Goal: Task Accomplishment & Management: Complete application form

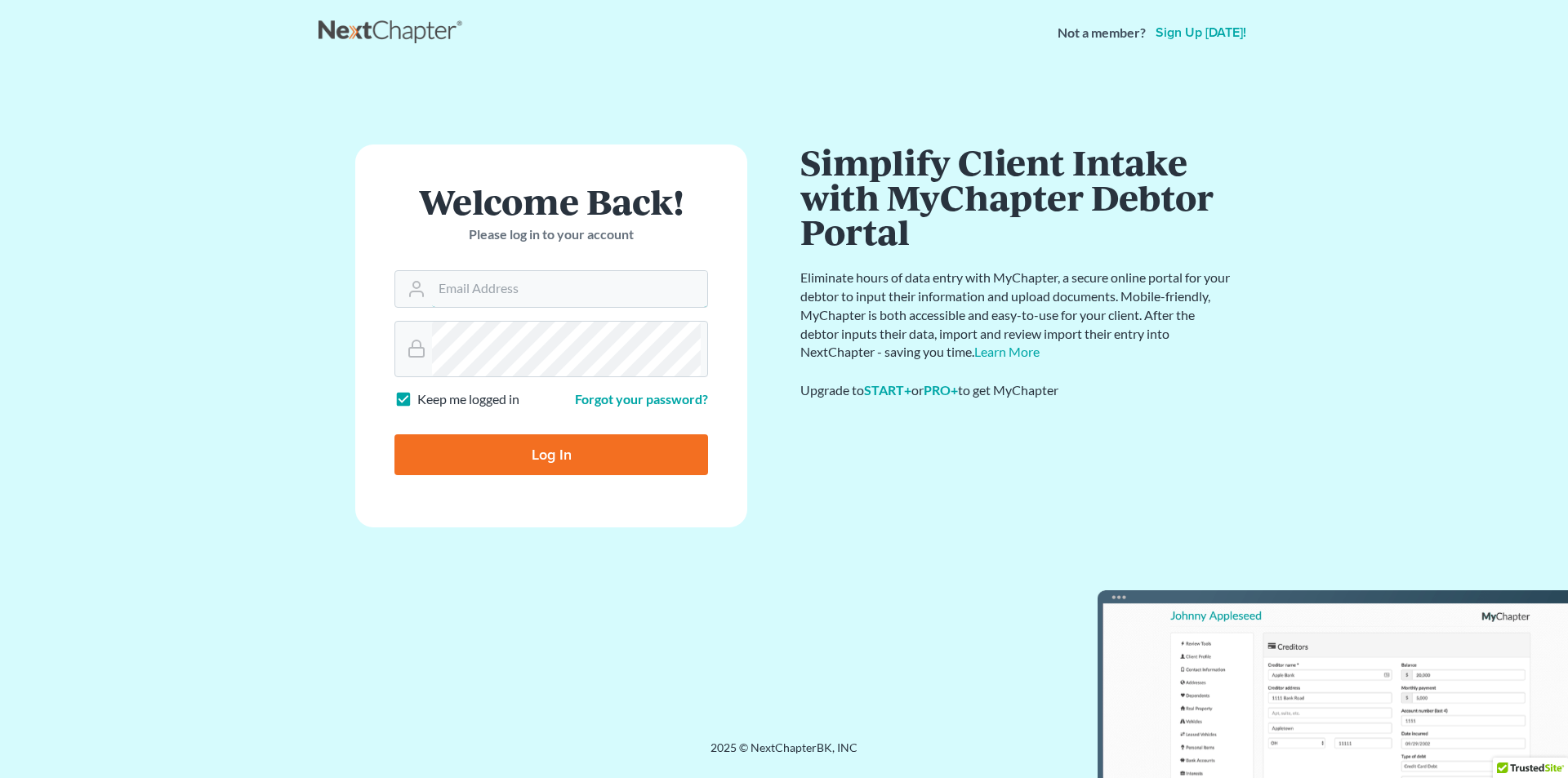
type input "[EMAIL_ADDRESS][DOMAIN_NAME]"
click at [487, 475] on input "Log In" at bounding box center [551, 454] width 313 height 41
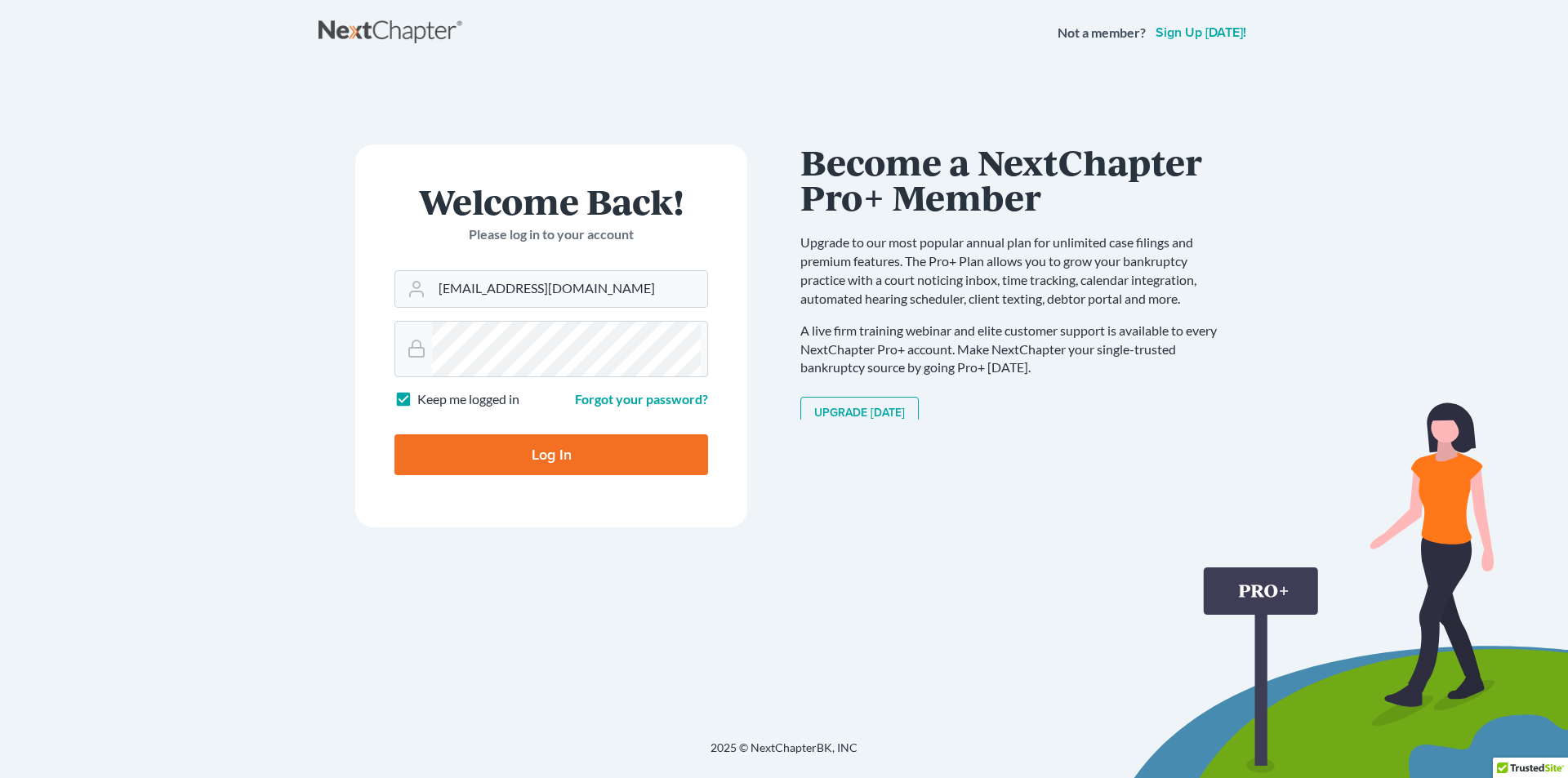
type input "Thinking..."
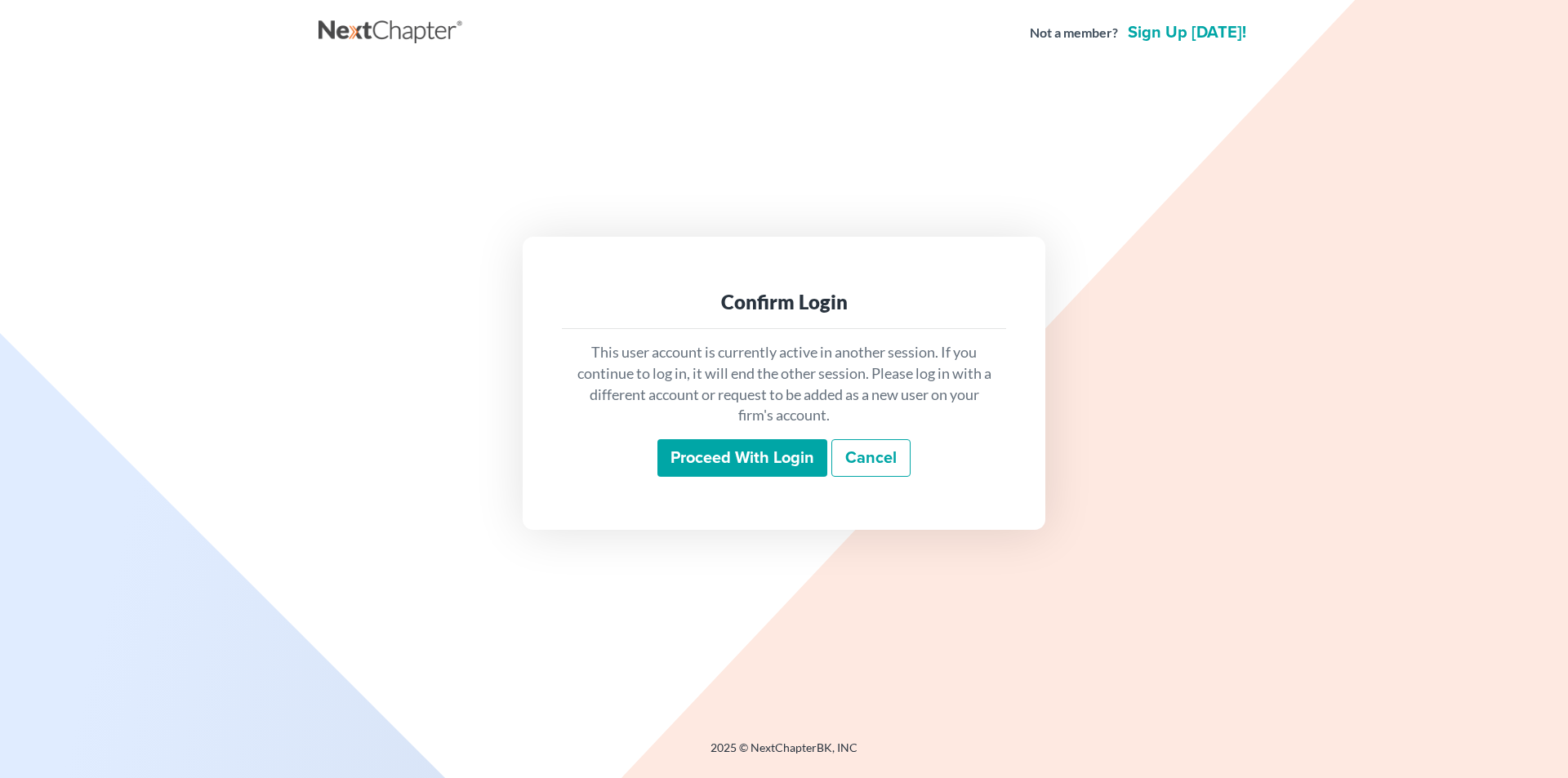
click at [673, 477] on input "Proceed with login" at bounding box center [743, 457] width 170 height 37
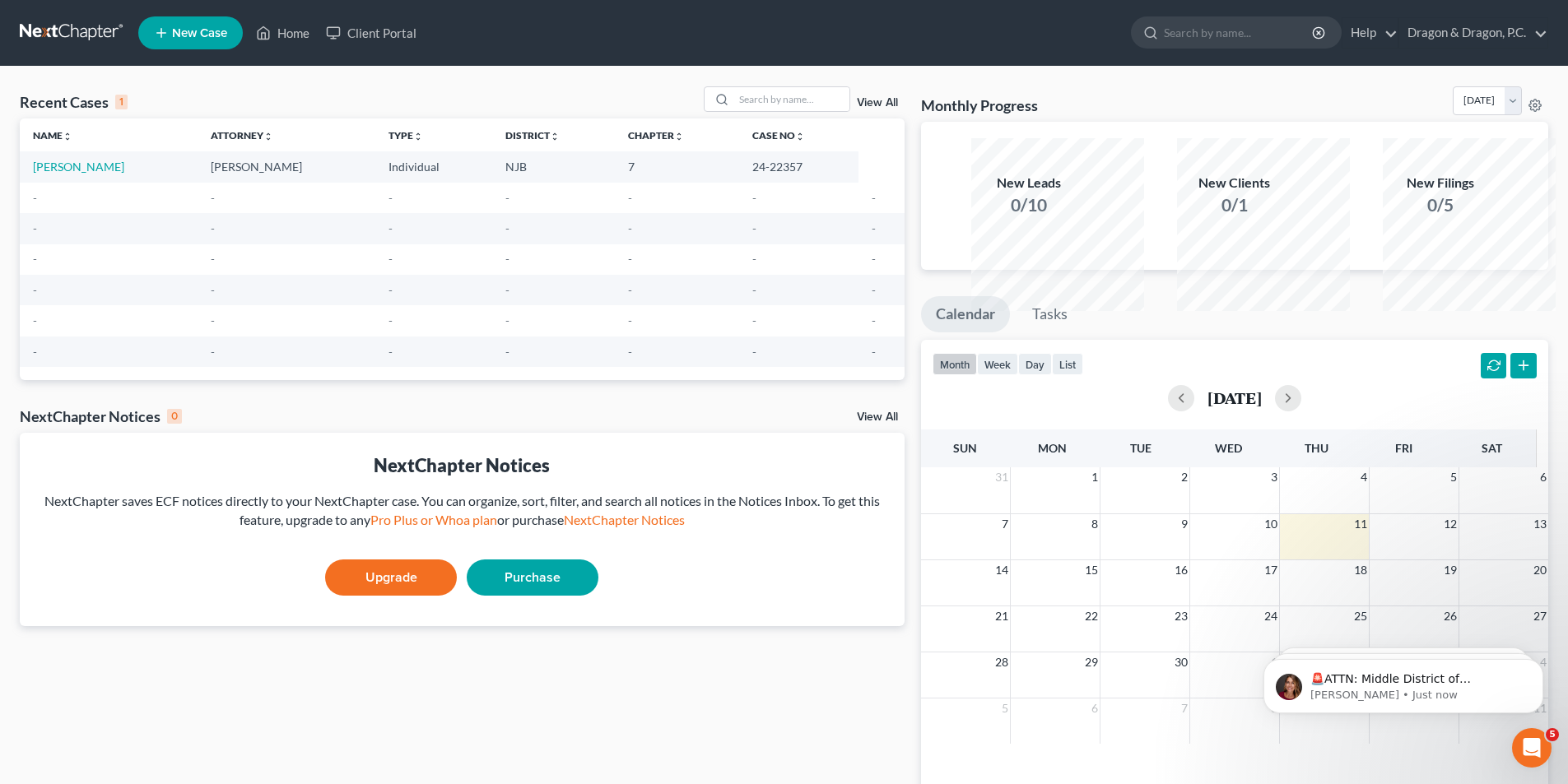
click at [227, 39] on span "New Case" at bounding box center [199, 33] width 55 height 12
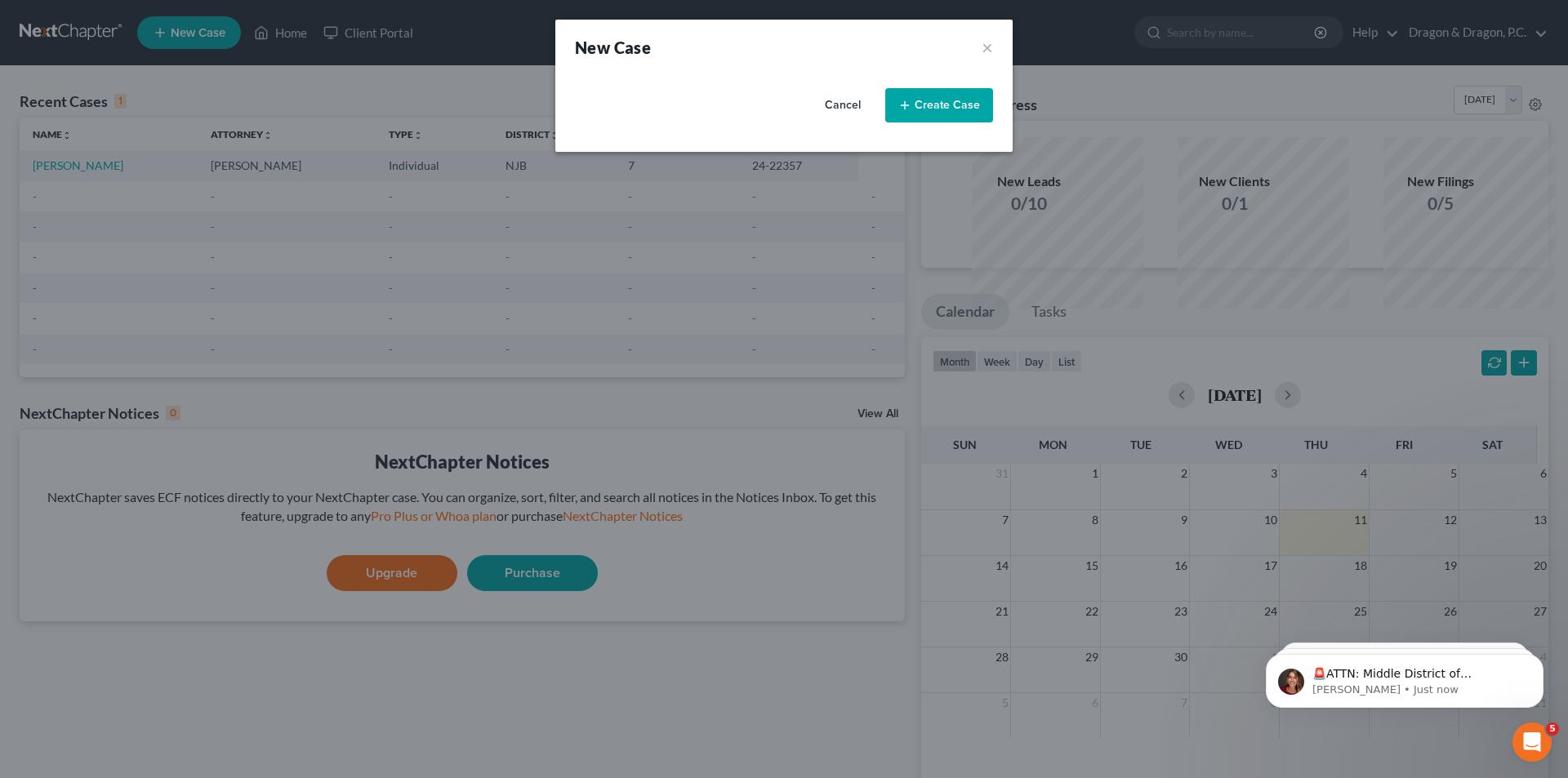
select select "51"
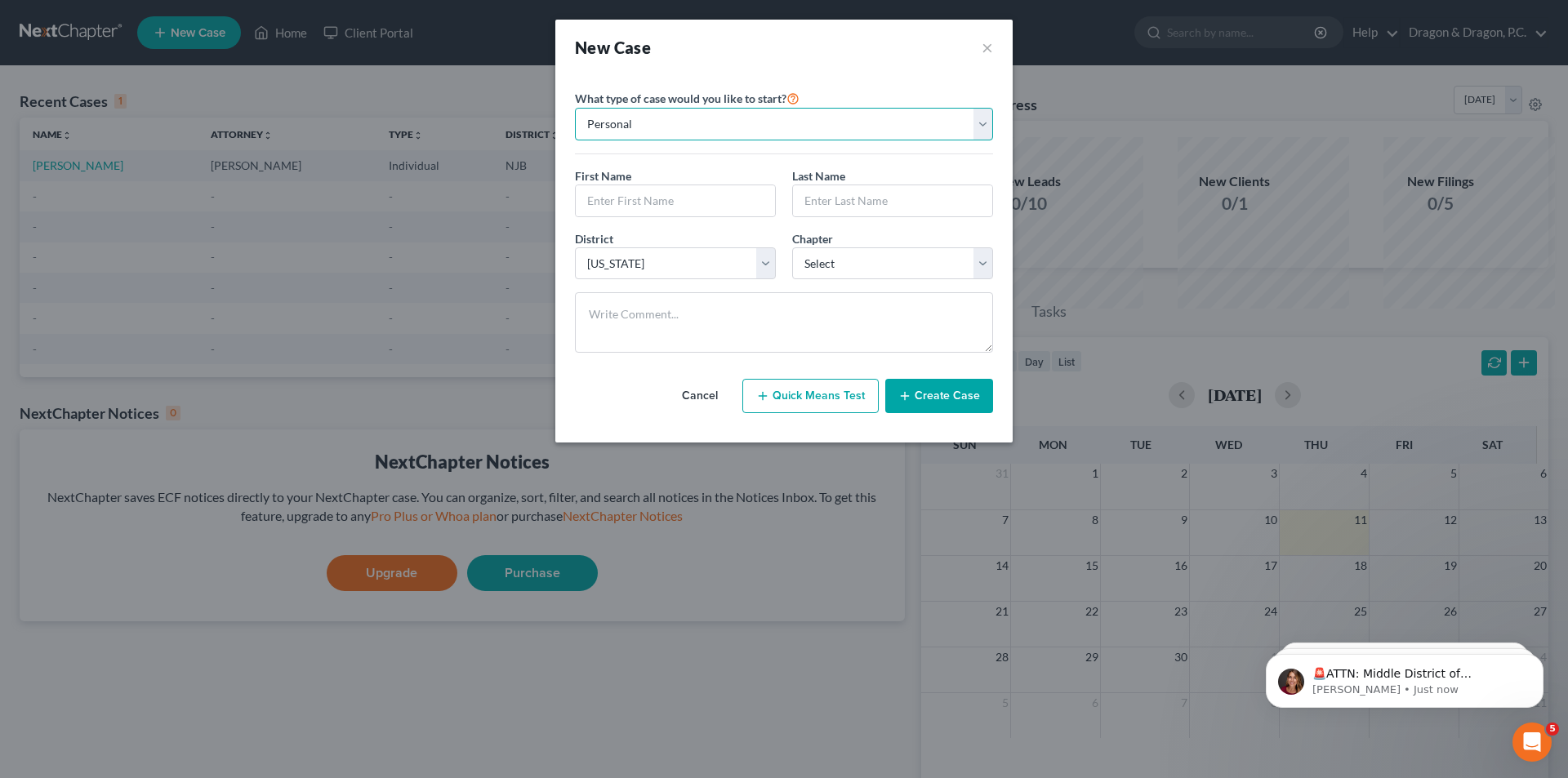
click at [994, 141] on select "Personal Business" at bounding box center [784, 124] width 418 height 33
click at [575, 141] on select "Personal Business" at bounding box center [784, 124] width 418 height 33
click at [576, 216] on input "text" at bounding box center [676, 201] width 200 height 31
type input "[PERSON_NAME]"
click at [817, 216] on input "text" at bounding box center [893, 201] width 200 height 31
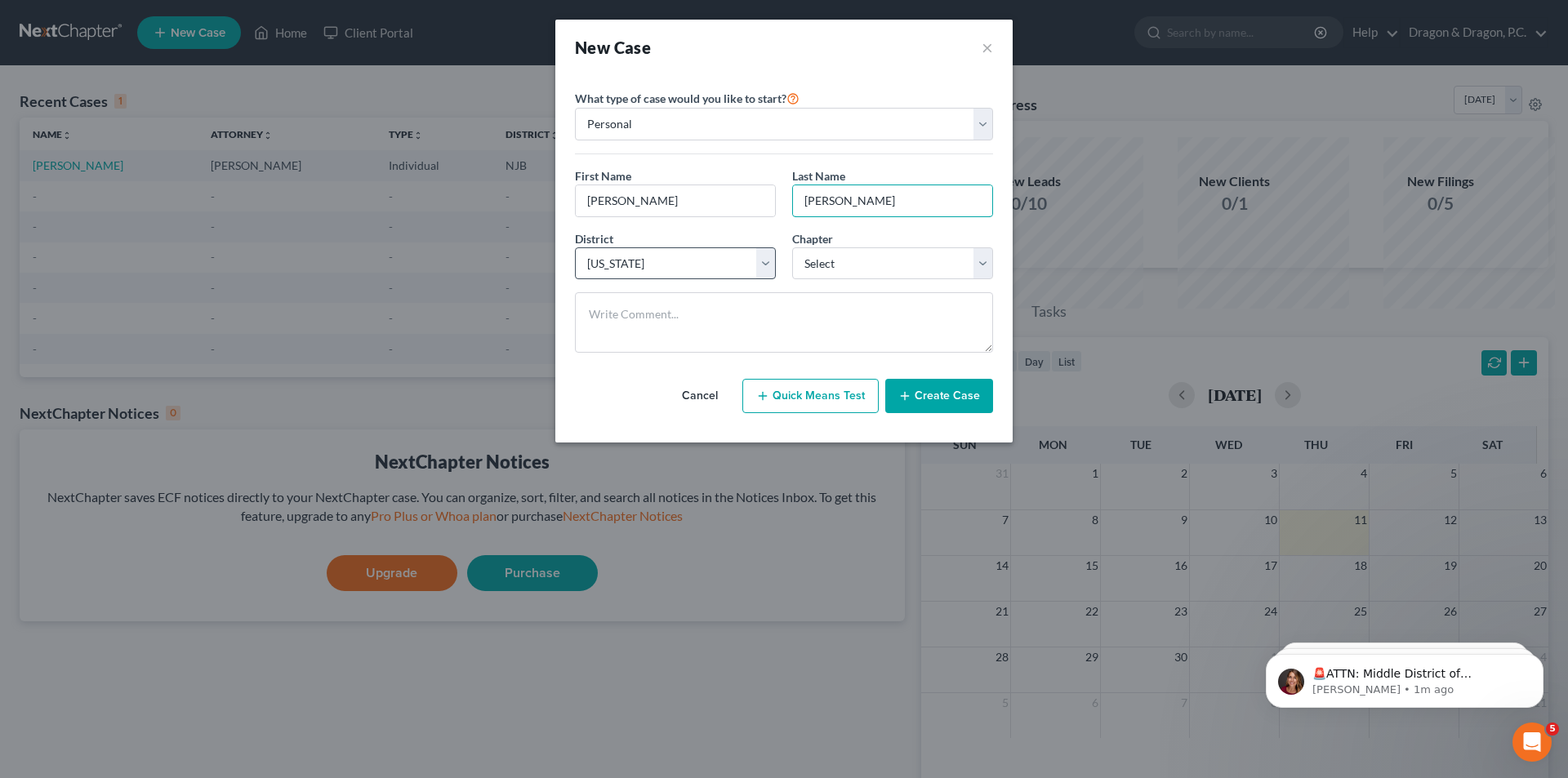
type input "[PERSON_NAME]"
click at [763, 280] on select "Select [US_STATE] - [GEOGRAPHIC_DATA] [US_STATE] - [GEOGRAPHIC_DATA][US_STATE] …" at bounding box center [676, 264] width 201 height 33
click at [575, 280] on select "Select [US_STATE] - [GEOGRAPHIC_DATA] [US_STATE] - [GEOGRAPHIC_DATA][US_STATE] …" at bounding box center [676, 264] width 201 height 33
click at [936, 280] on select "Select 7 11 12 13" at bounding box center [893, 264] width 201 height 33
click at [872, 413] on button "Quick Means Test" at bounding box center [810, 396] width 136 height 35
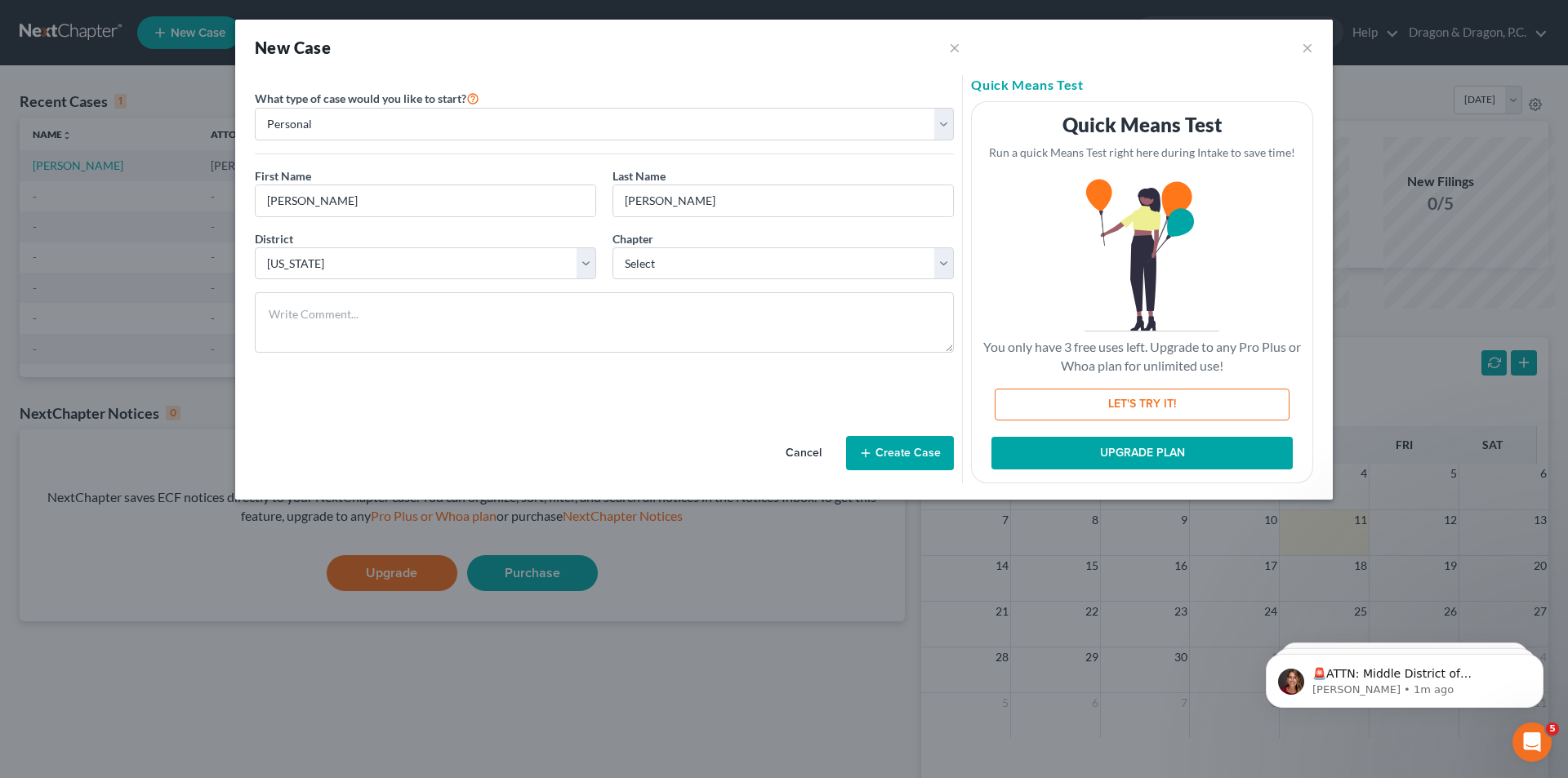
click at [1197, 422] on button "LET'S TRY IT!" at bounding box center [1142, 405] width 295 height 33
select select "33"
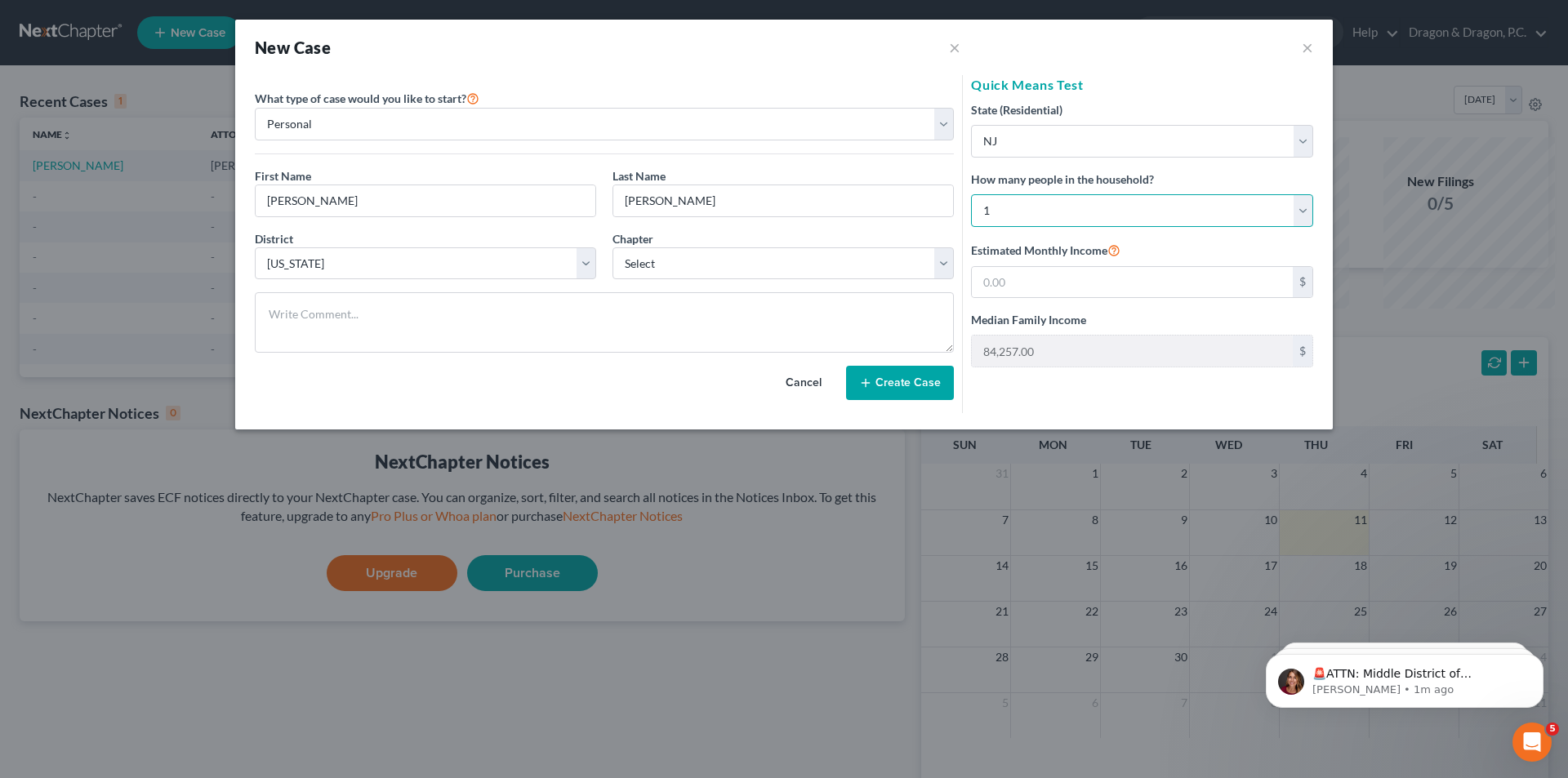
click at [1003, 227] on select "Select 1 2 3 4 5 6 7 8 9 10 11 12 13 14 15 16 17 18 19 20" at bounding box center [1142, 211] width 342 height 33
select select "2"
click at [971, 227] on select "Select 1 2 3 4 5 6 7 8 9 10 11 12 13 14 15 16 17 18 19 20" at bounding box center [1142, 211] width 342 height 33
type input "131,173.00"
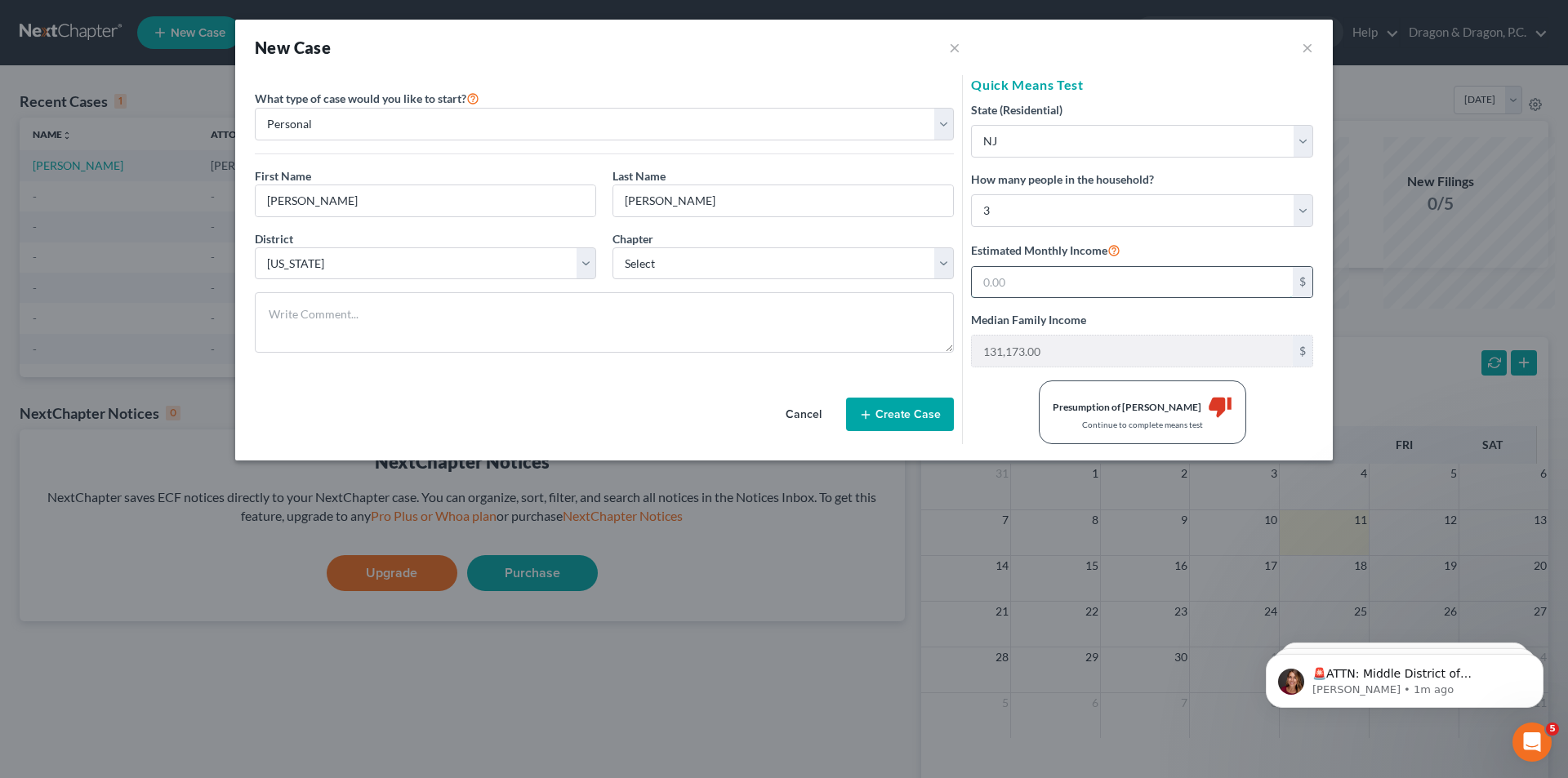
click at [1050, 298] on input "text" at bounding box center [1132, 283] width 321 height 31
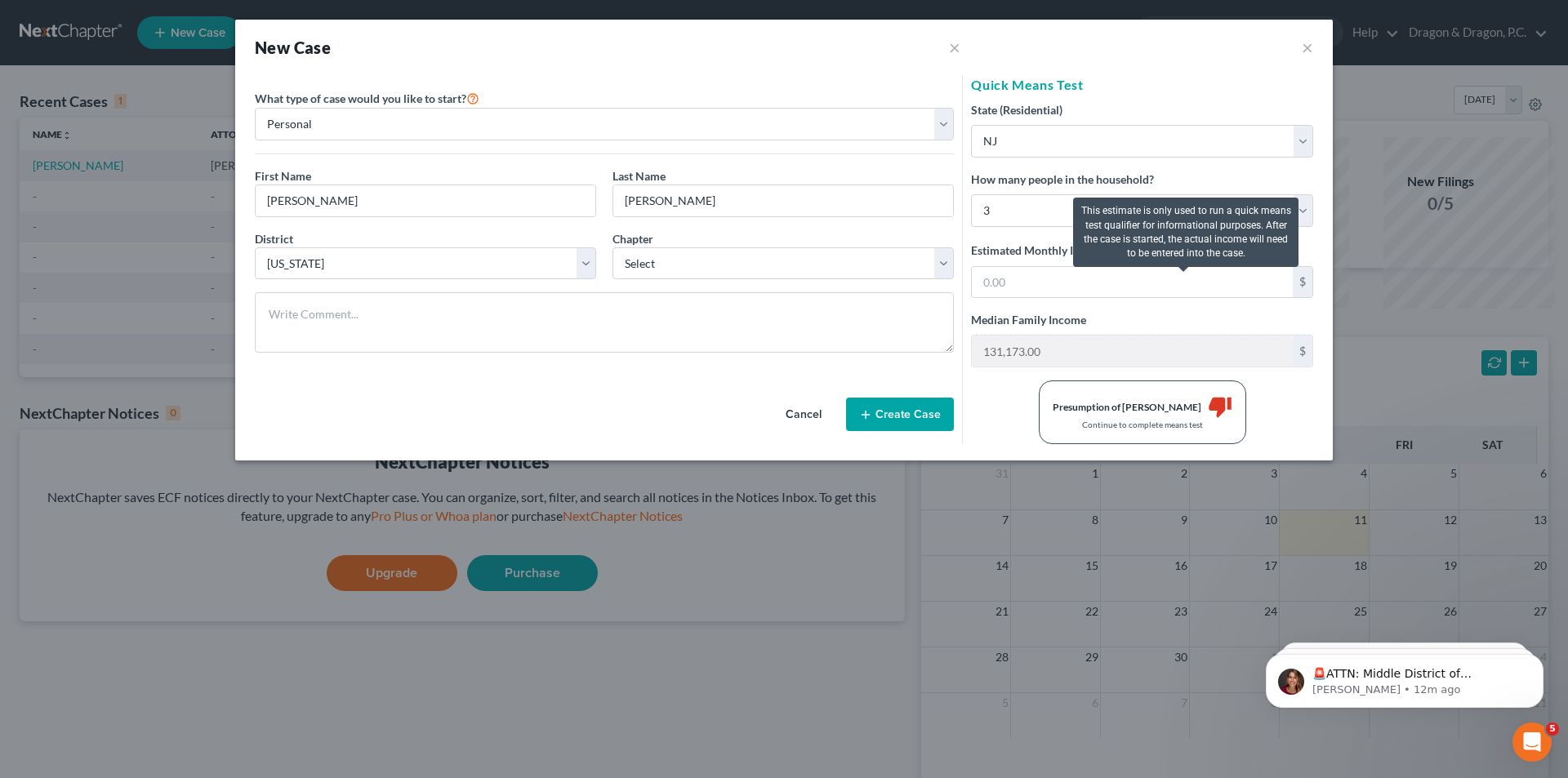
click at [1120, 257] on icon at bounding box center [1113, 250] width 13 height 16
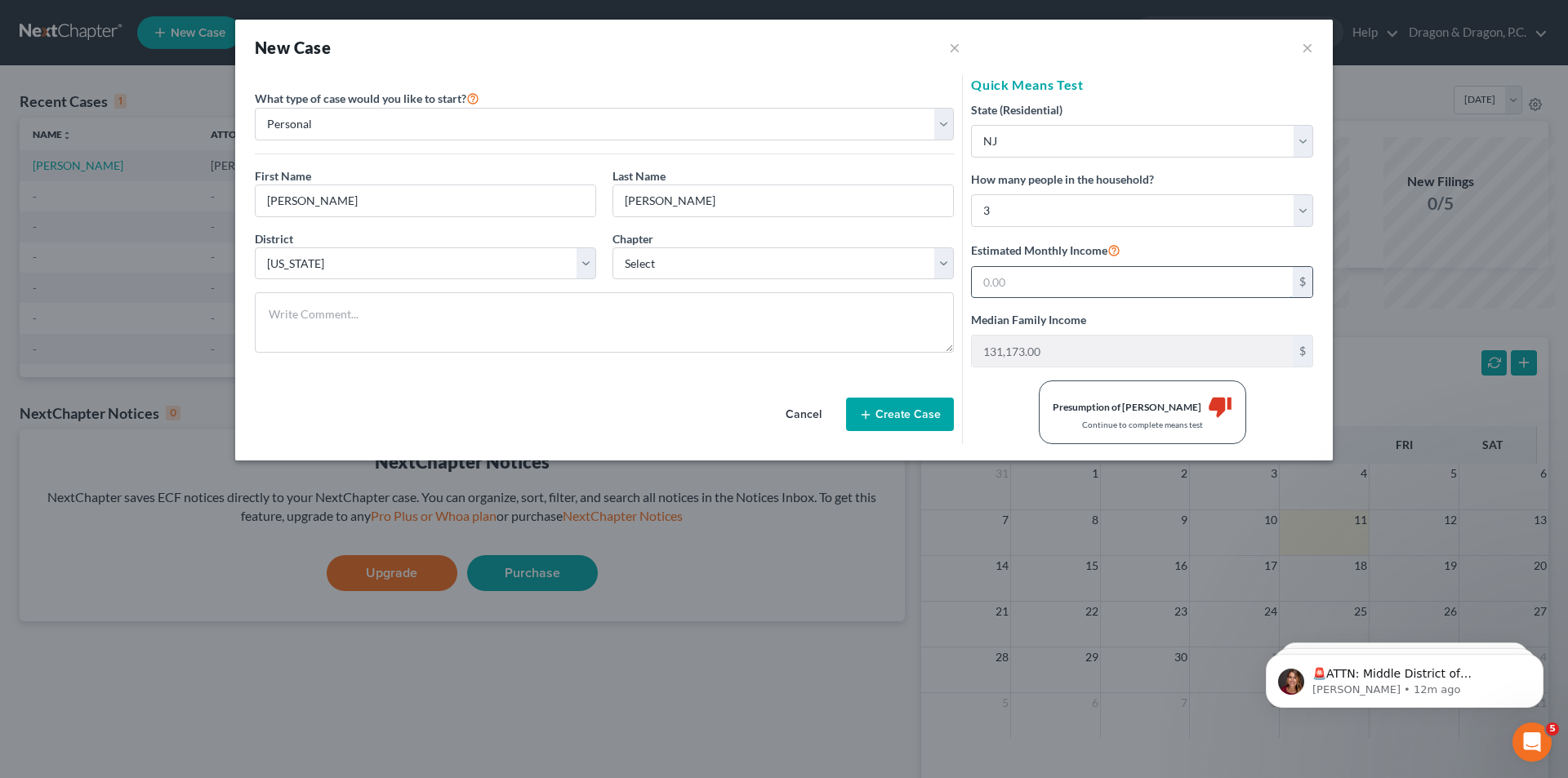
click at [1010, 298] on input "text" at bounding box center [1132, 283] width 321 height 31
type input "6,316"
click at [1086, 414] on div "No Presumption of Abuse" at bounding box center [1126, 407] width 112 height 14
click at [931, 280] on select "Select 7 11 12 13" at bounding box center [783, 264] width 341 height 33
select select "0"
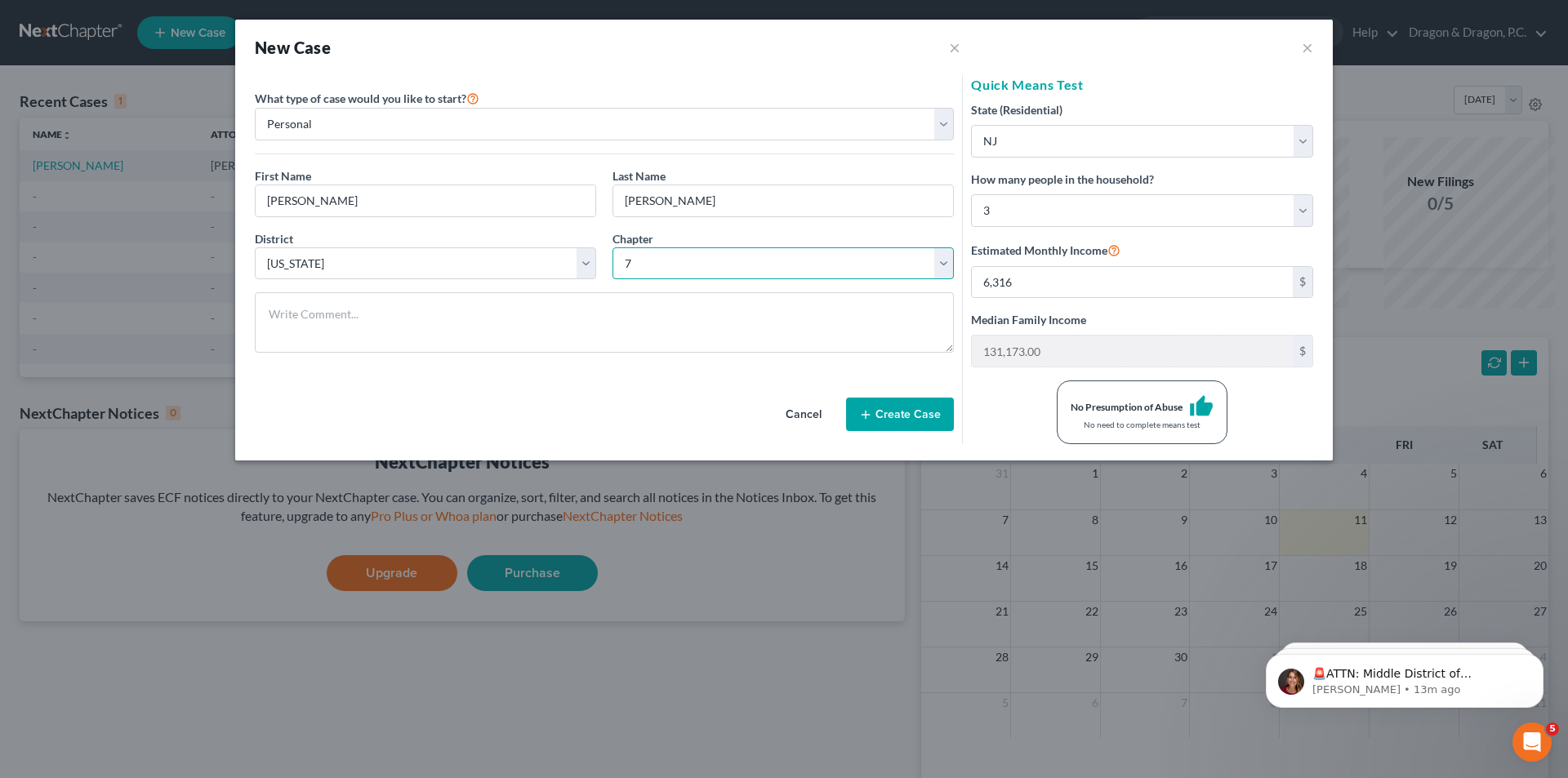
click at [616, 280] on select "Select 7 11 12 13" at bounding box center [783, 264] width 341 height 33
type input "7,966"
click at [1320, 461] on div "Please select case type * Bankruptcy Bankruptcy What type of case would you lik…" at bounding box center [784, 268] width 1098 height 385
click at [1205, 419] on div "No Presumption of Abuse thumb_up" at bounding box center [1142, 407] width 143 height 24
click at [1287, 158] on select "State [US_STATE] AK AR AZ CA CO CT DE DC [GEOGRAPHIC_DATA] [GEOGRAPHIC_DATA] GU…" at bounding box center [1142, 141] width 342 height 33
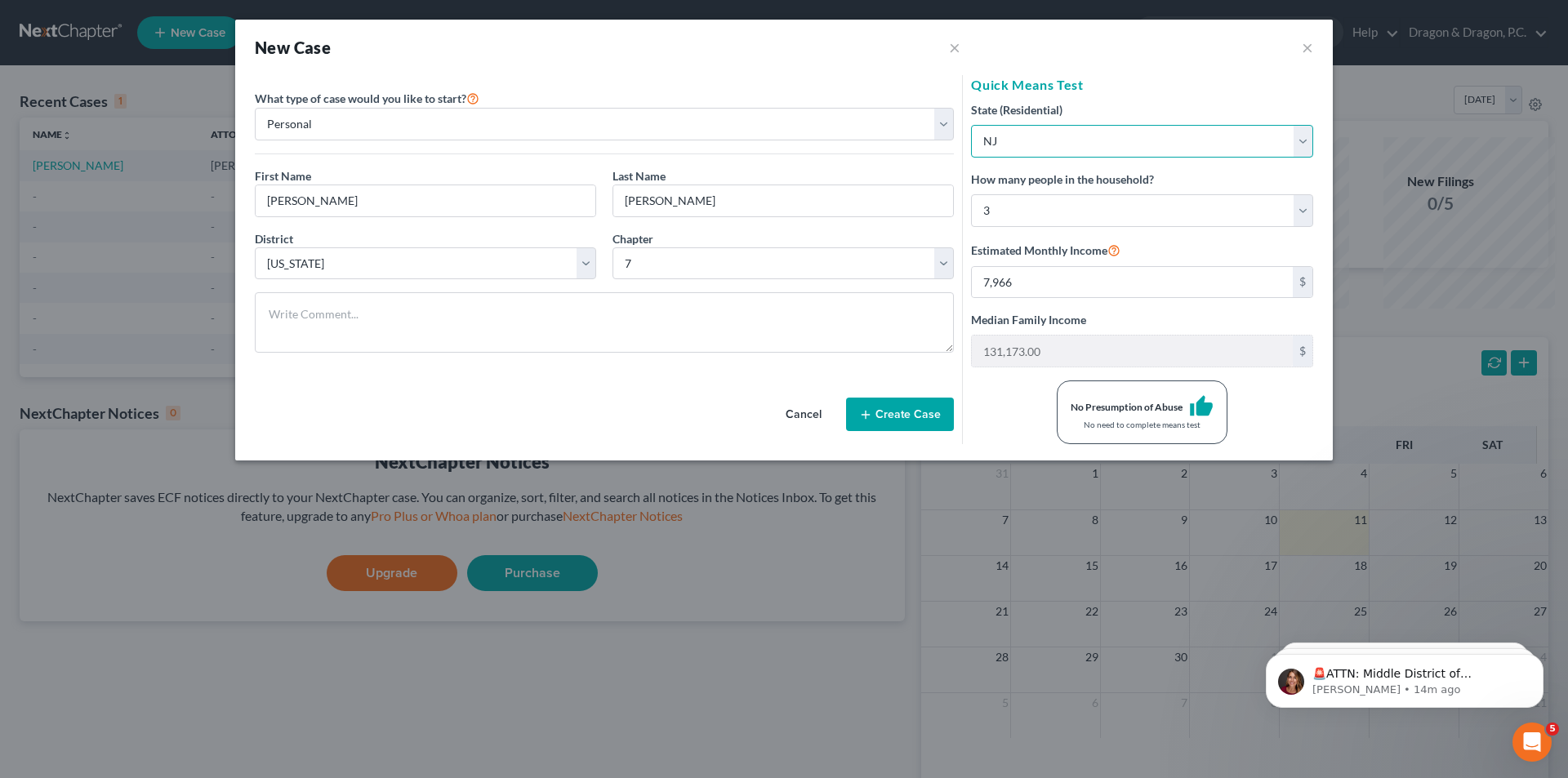
click at [1194, 158] on select "State [US_STATE] AK AR AZ CA CO CT DE DC [GEOGRAPHIC_DATA] [GEOGRAPHIC_DATA] GU…" at bounding box center [1142, 141] width 342 height 33
click at [857, 432] on button "Create Case" at bounding box center [900, 415] width 108 height 35
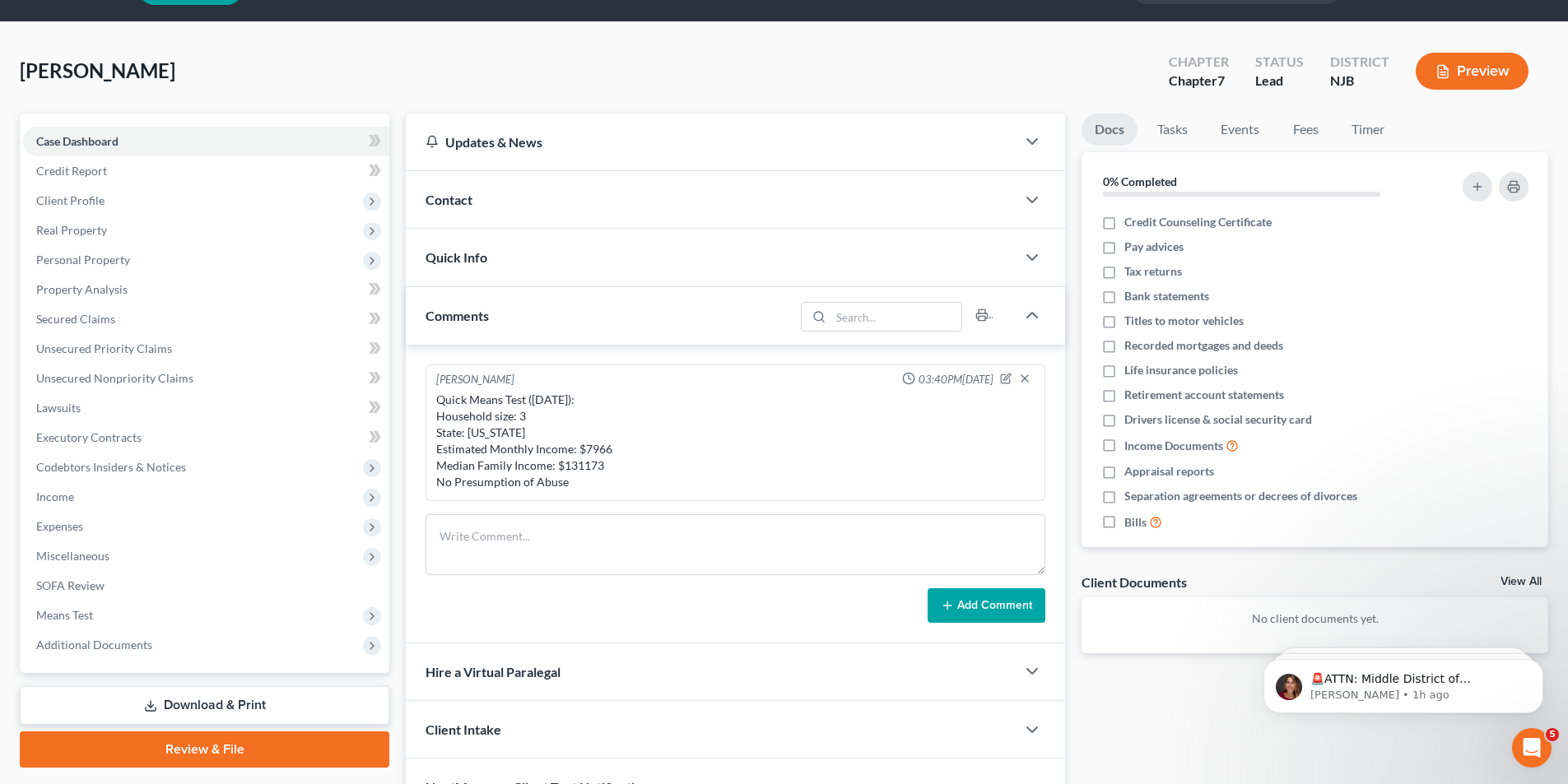
scroll to position [82, 0]
